Goal: Information Seeking & Learning: Learn about a topic

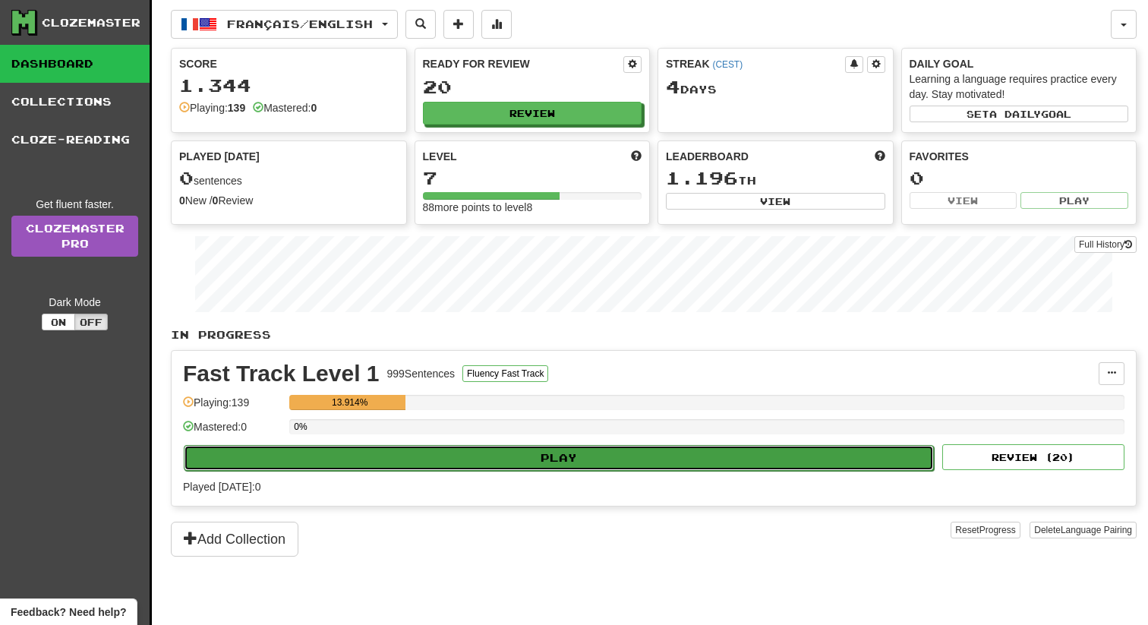
click at [609, 460] on button "Play" at bounding box center [559, 458] width 750 height 26
select select "**"
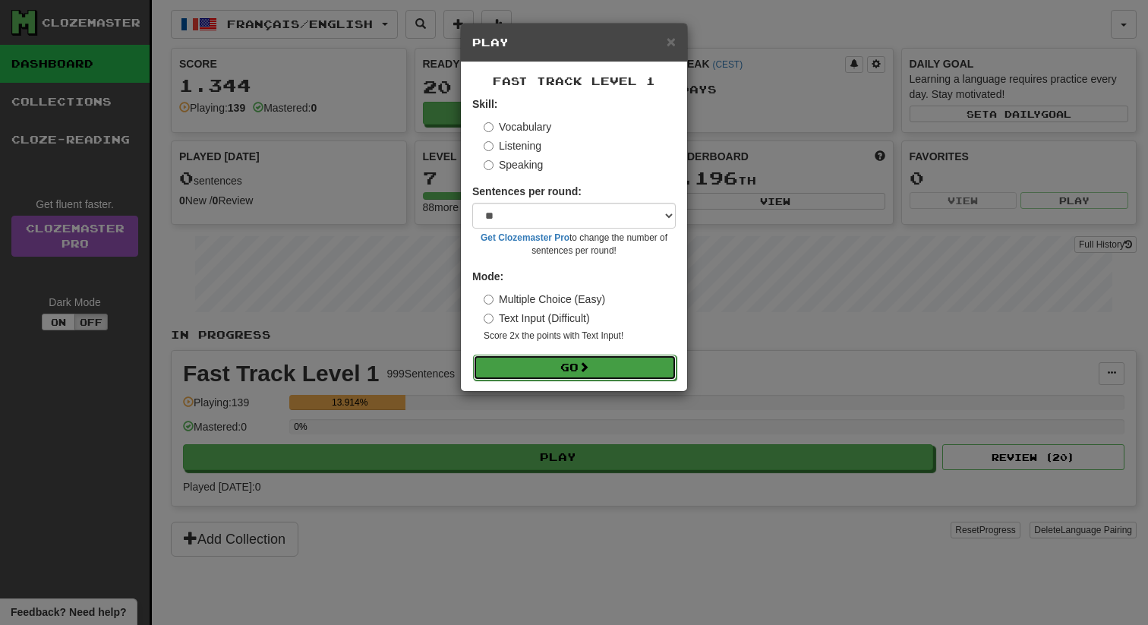
click at [617, 368] on button "Go" at bounding box center [575, 368] width 204 height 26
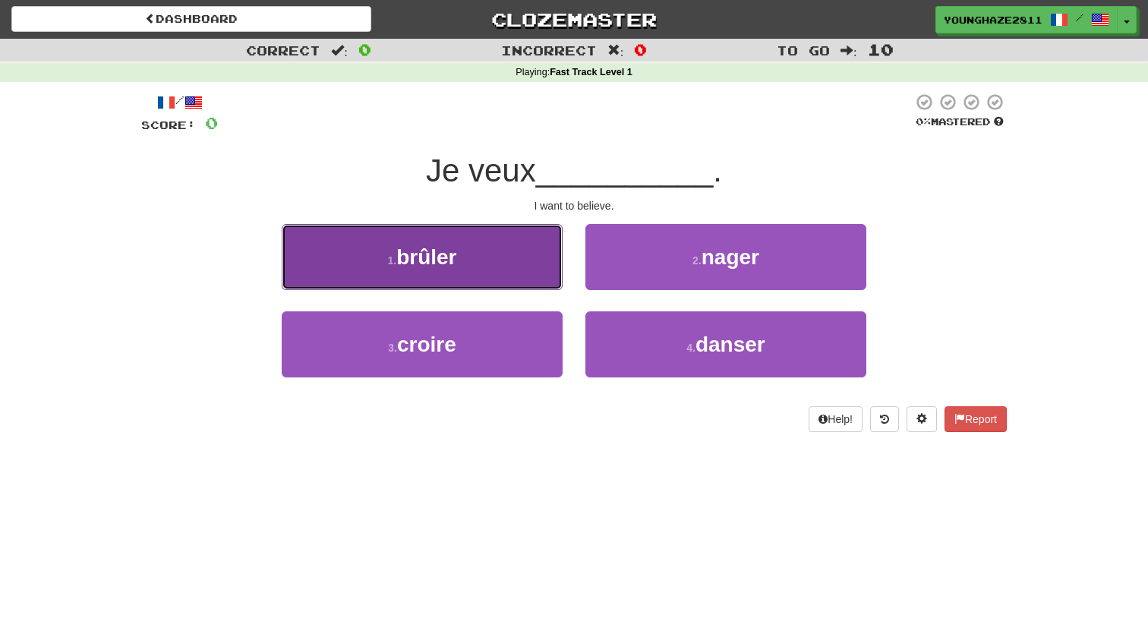
click at [528, 261] on button "1 . brûler" at bounding box center [422, 257] width 281 height 66
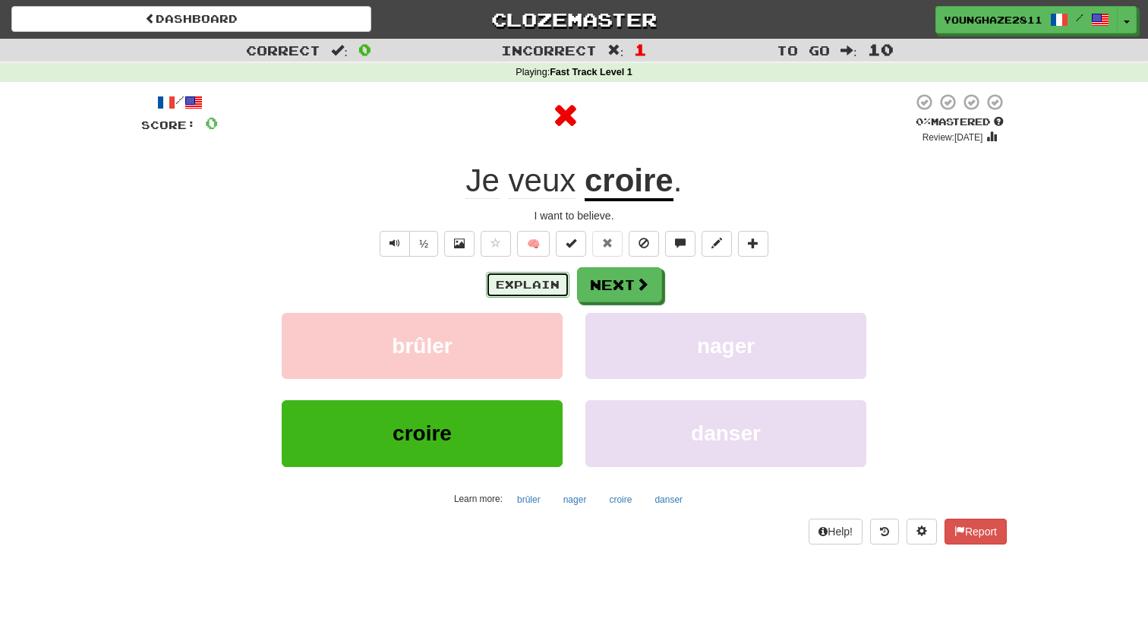
click at [522, 289] on button "Explain" at bounding box center [528, 285] width 84 height 26
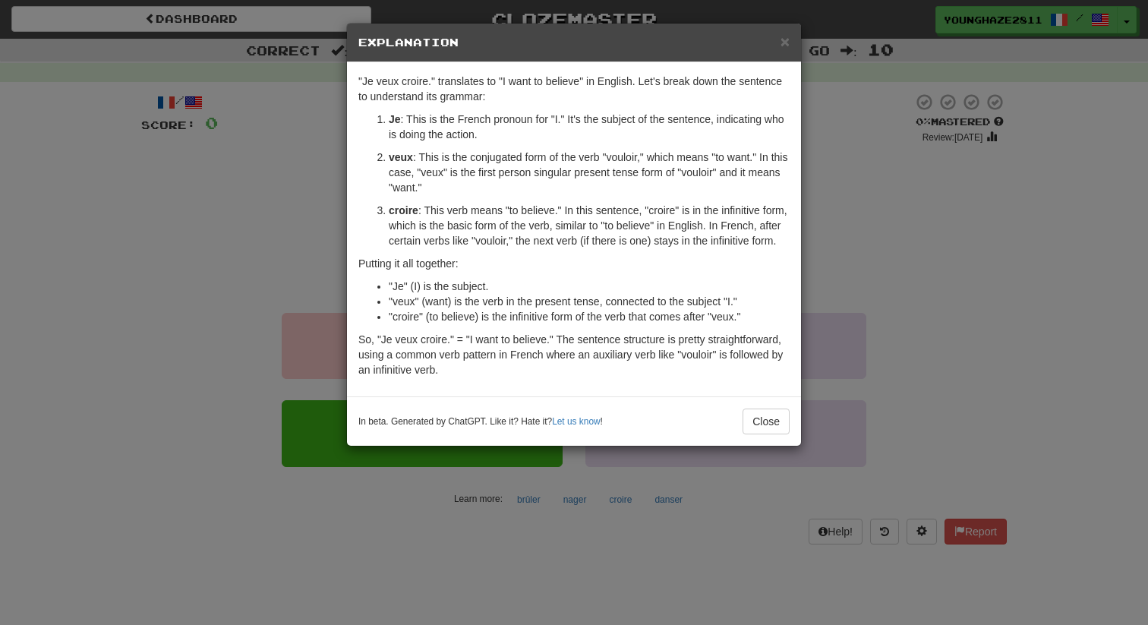
click at [858, 281] on div "× Explanation "Je veux croire." translates to "I want to believe" in English. L…" at bounding box center [574, 312] width 1148 height 625
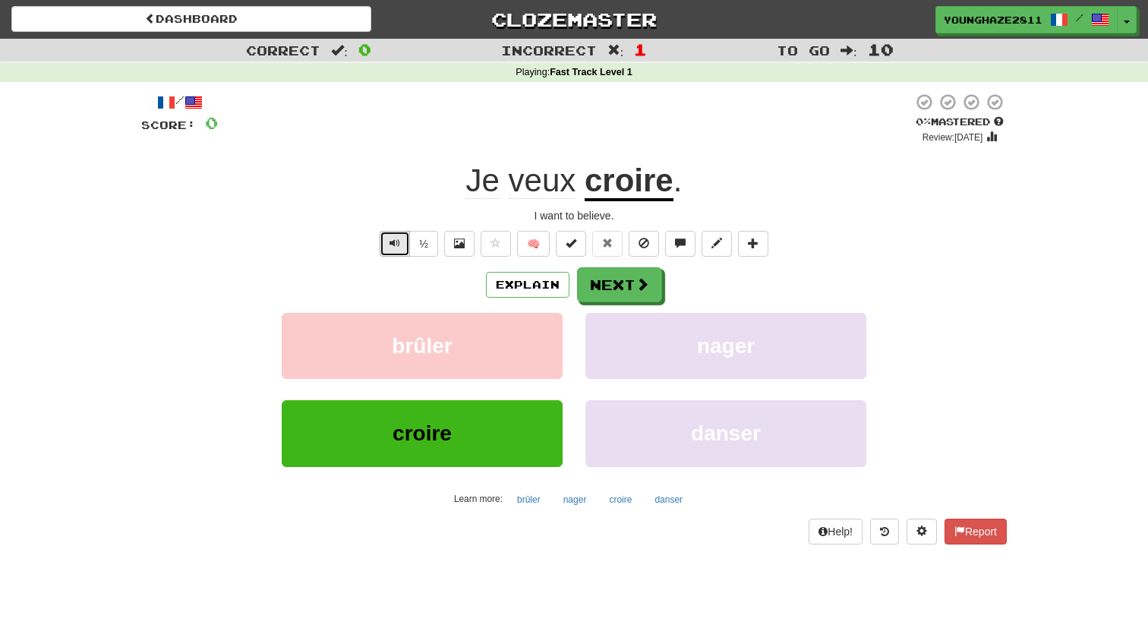
click at [393, 248] on span "Text-to-speech controls" at bounding box center [395, 243] width 11 height 11
click at [626, 296] on button "Next" at bounding box center [620, 285] width 85 height 35
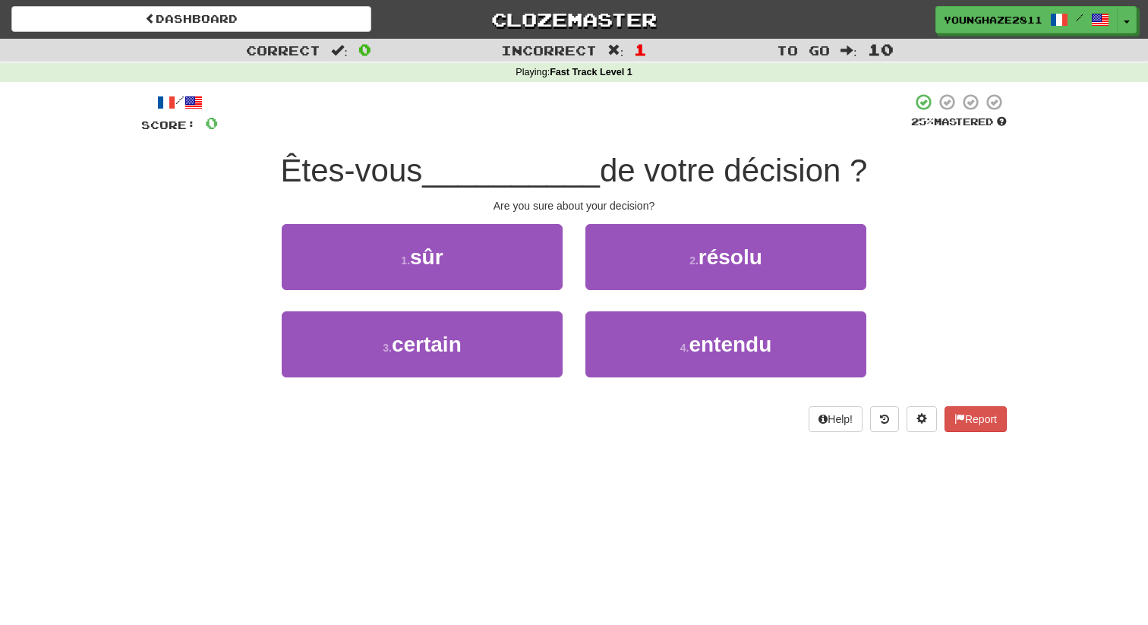
click at [573, 217] on div "/ Score: 0 25 % Mastered Êtes-vous __________ de votre décision ? Are you sure …" at bounding box center [574, 262] width 866 height 339
click at [571, 226] on div "1 . sûr" at bounding box center [422, 267] width 304 height 87
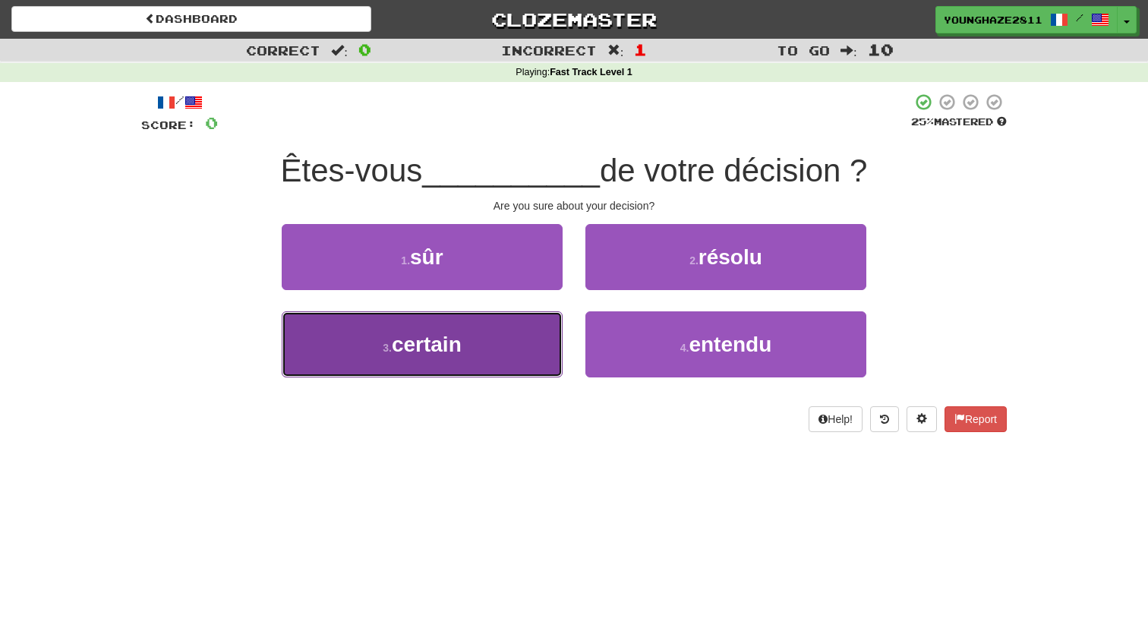
click at [529, 331] on button "3 . certain" at bounding box center [422, 344] width 281 height 66
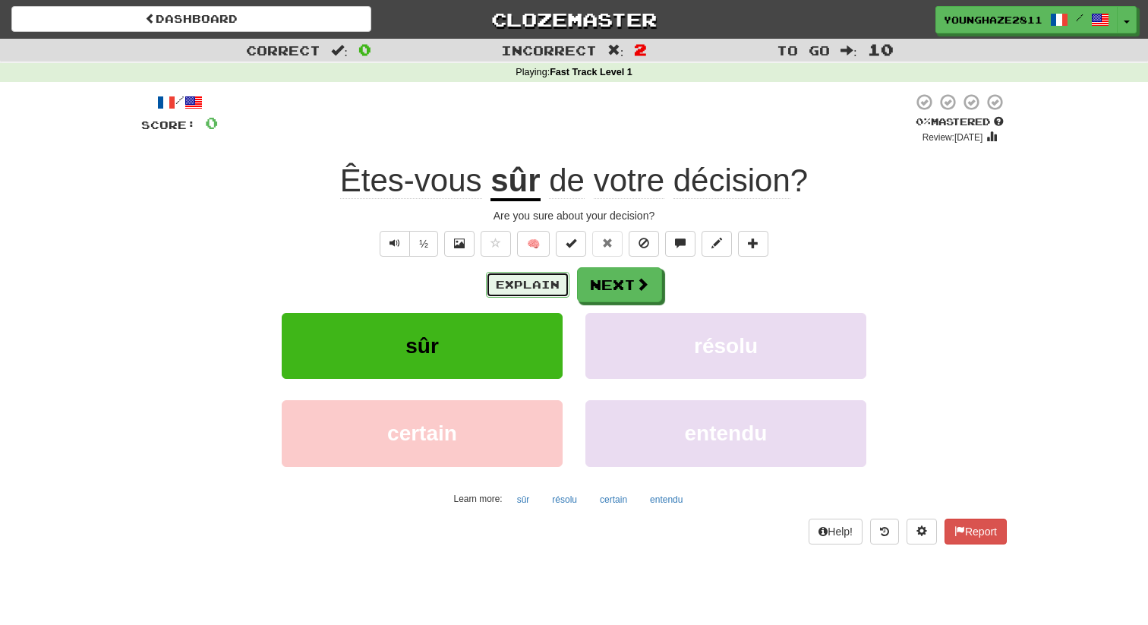
click at [508, 283] on button "Explain" at bounding box center [528, 285] width 84 height 26
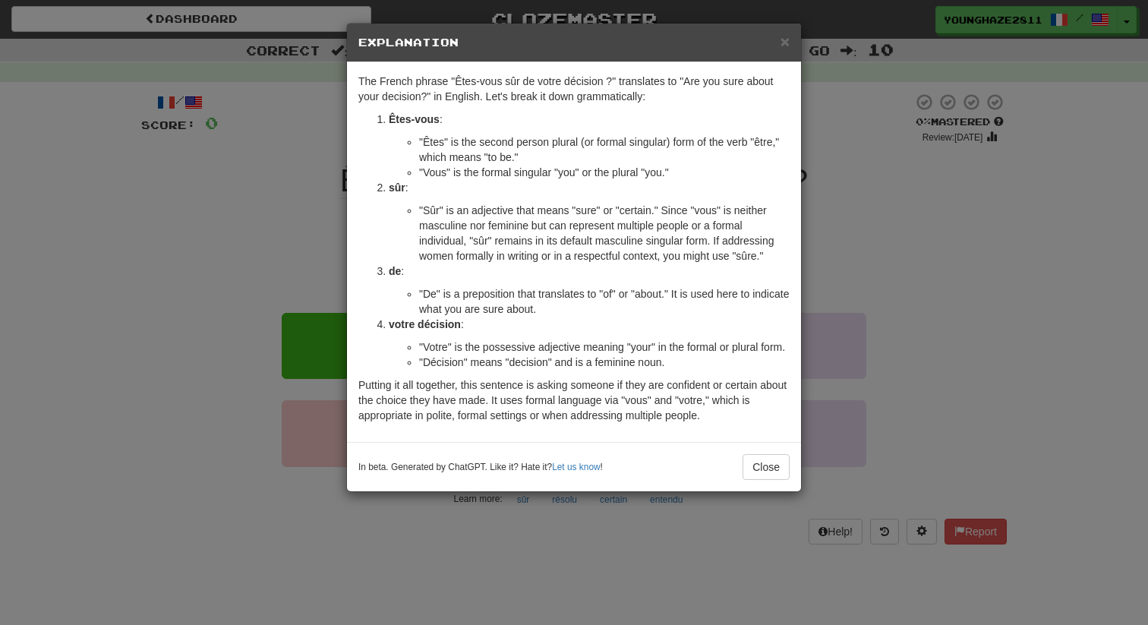
click at [277, 224] on div "× Explanation The French phrase "Êtes-vous sûr de votre décision ?" translates …" at bounding box center [574, 312] width 1148 height 625
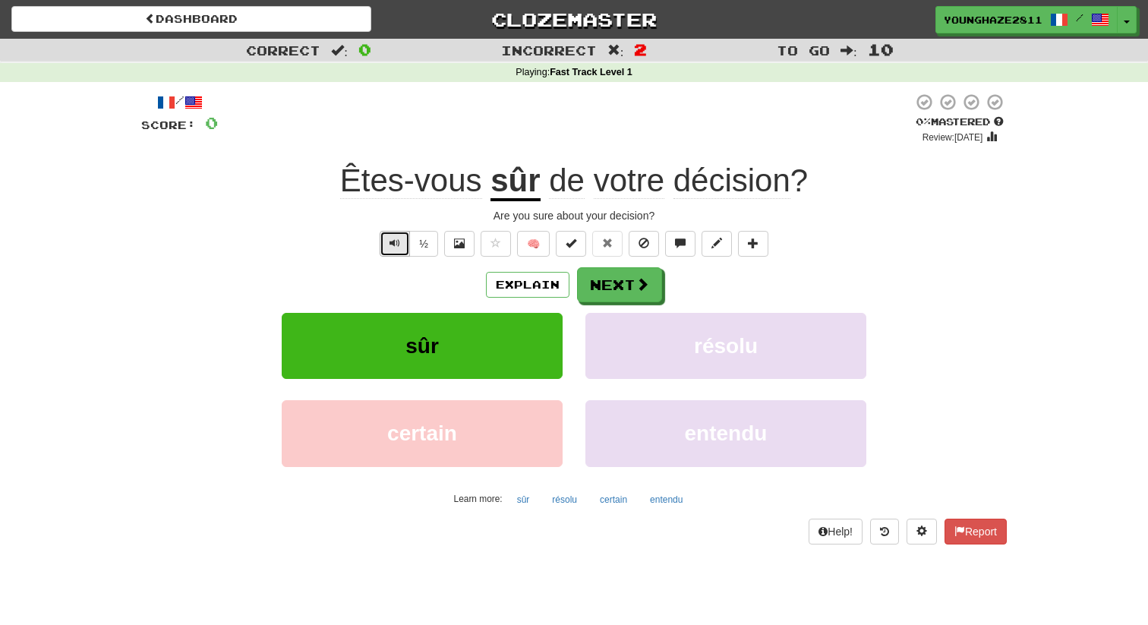
click at [399, 241] on span "Text-to-speech controls" at bounding box center [395, 243] width 11 height 11
click at [396, 248] on span "Text-to-speech controls" at bounding box center [395, 243] width 11 height 11
click at [384, 231] on button "Text-to-speech controls" at bounding box center [395, 244] width 30 height 26
click at [647, 282] on span at bounding box center [643, 285] width 14 height 14
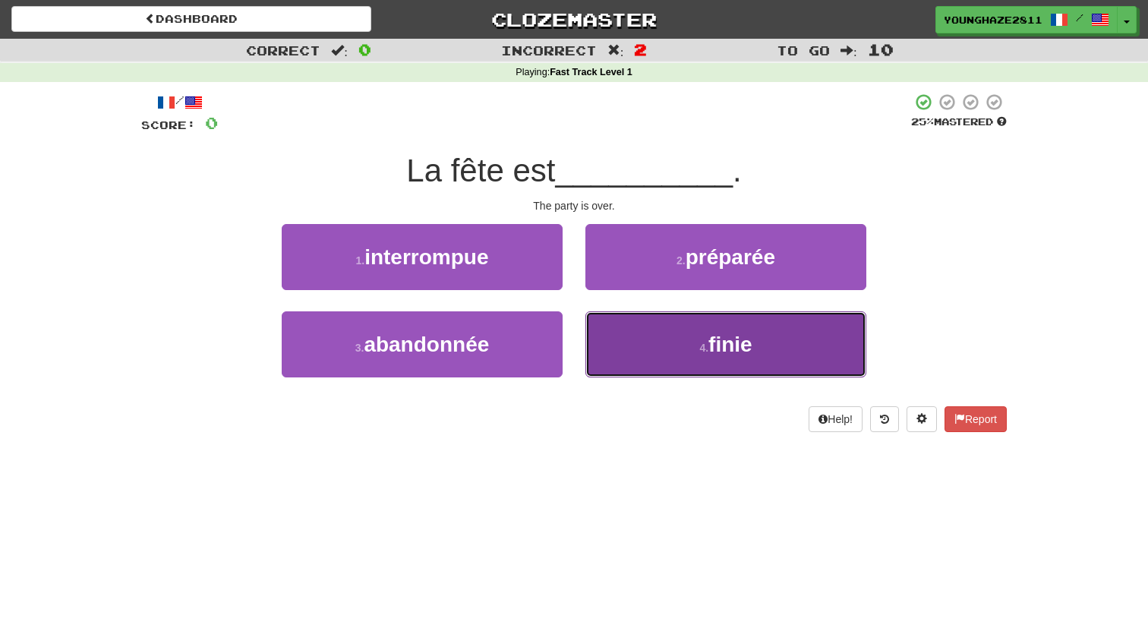
click at [668, 344] on button "4 . finie" at bounding box center [726, 344] width 281 height 66
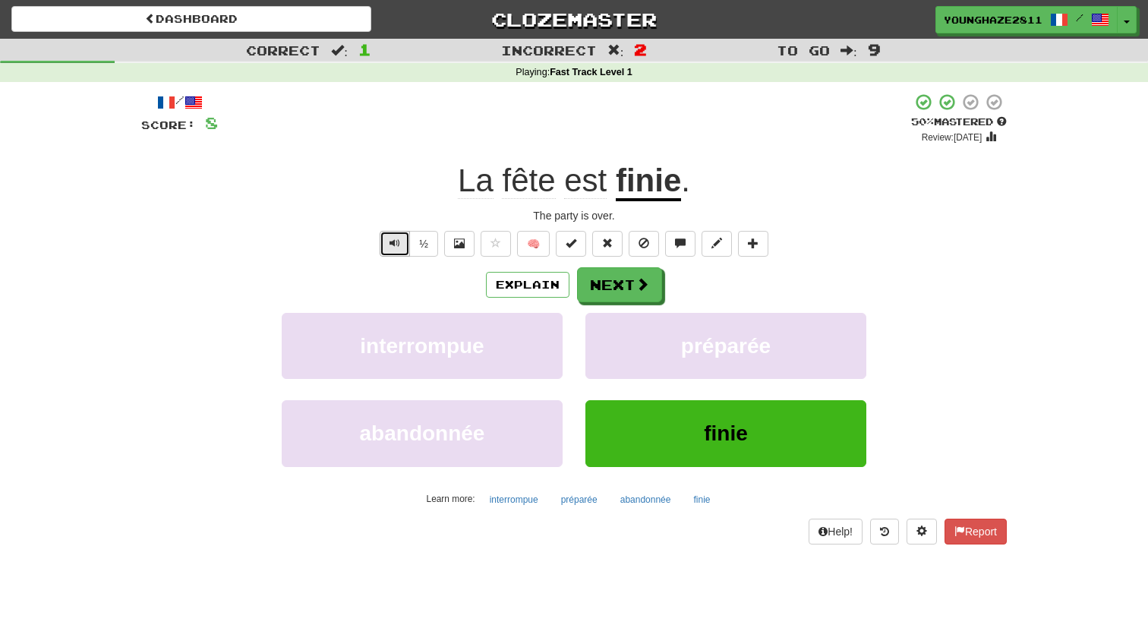
click at [400, 245] on span "Text-to-speech controls" at bounding box center [395, 243] width 11 height 11
